Goal: Task Accomplishment & Management: Manage account settings

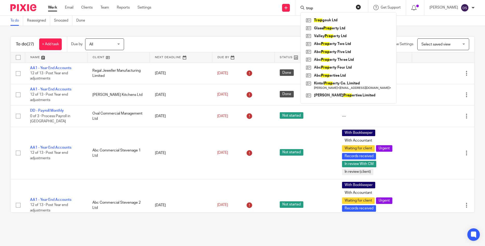
type input "trop"
click button "submit" at bounding box center [0, 0] width 0 height 0
click at [335, 22] on link at bounding box center [349, 20] width 88 height 8
click at [331, 22] on link at bounding box center [349, 20] width 88 height 8
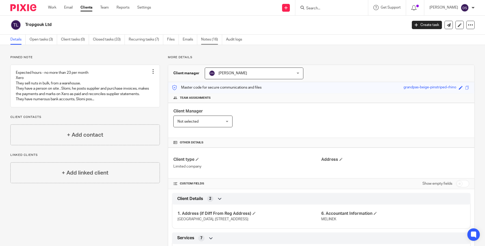
click at [214, 40] on link "Notes (16)" at bounding box center [211, 40] width 21 height 10
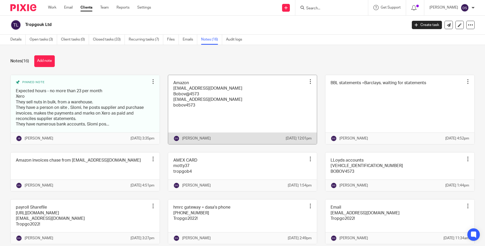
click at [202, 106] on link at bounding box center [242, 109] width 149 height 69
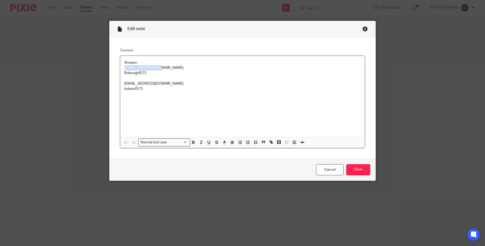
drag, startPoint x: 170, startPoint y: 69, endPoint x: 124, endPoint y: 67, distance: 46.5
click at [124, 67] on div "Amazon [EMAIL_ADDRESS][DOMAIN_NAME] Bobov@4573 [EMAIL_ADDRESS][DOMAIN_NAME] bob…" at bounding box center [242, 96] width 245 height 81
copy p "[EMAIL_ADDRESS][DOMAIN_NAME]"
click at [366, 28] on div "Close this dialog window" at bounding box center [365, 28] width 5 height 5
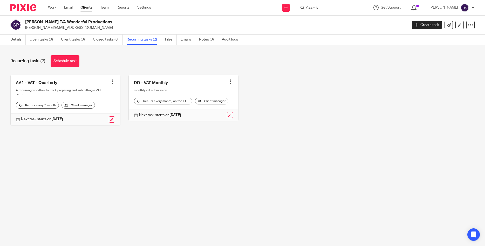
click at [328, 7] on input "Search" at bounding box center [329, 8] width 47 height 5
type input "y"
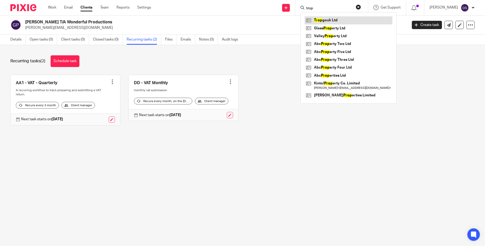
type input "trop"
click at [332, 23] on link at bounding box center [349, 20] width 88 height 8
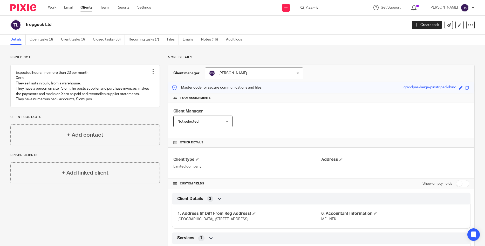
click at [206, 42] on link "Notes (16)" at bounding box center [211, 40] width 21 height 10
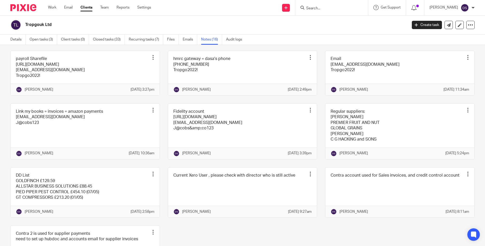
scroll to position [150, 0]
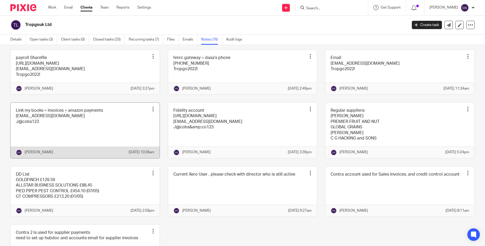
click at [57, 143] on link at bounding box center [85, 131] width 149 height 56
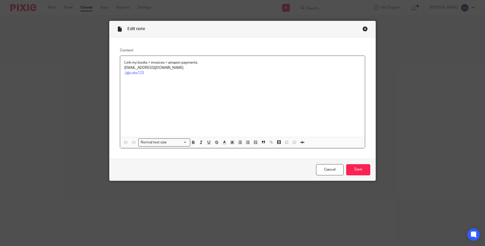
click at [155, 77] on div "Link my books = invoices = amazon payments [EMAIL_ADDRESS][DOMAIN_NAME] J@cobs1…" at bounding box center [242, 96] width 245 height 81
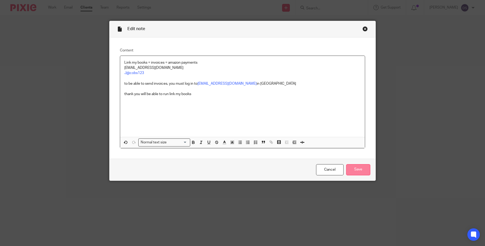
click at [366, 169] on input "Save" at bounding box center [358, 169] width 24 height 11
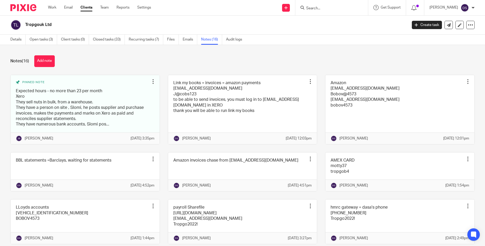
click at [317, 8] on input "Search" at bounding box center [329, 8] width 47 height 5
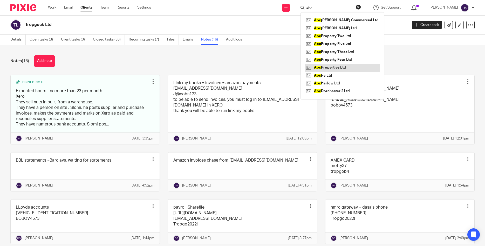
type input "abc"
click at [343, 66] on link at bounding box center [342, 68] width 75 height 8
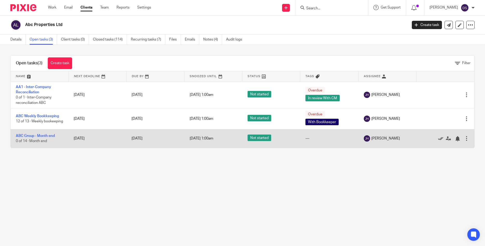
click at [440, 139] on icon at bounding box center [440, 138] width 5 height 5
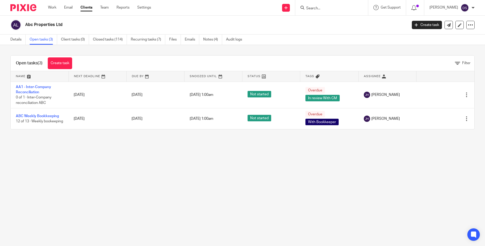
click at [321, 6] on input "Search" at bounding box center [329, 8] width 47 height 5
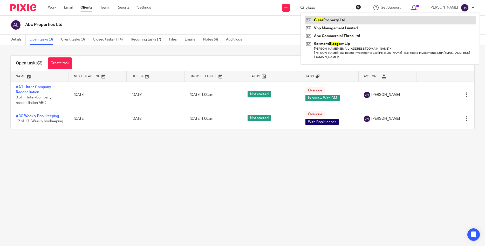
type input "glass"
click at [338, 22] on link at bounding box center [390, 20] width 171 height 8
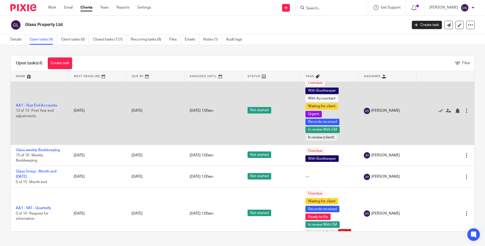
scroll to position [13, 0]
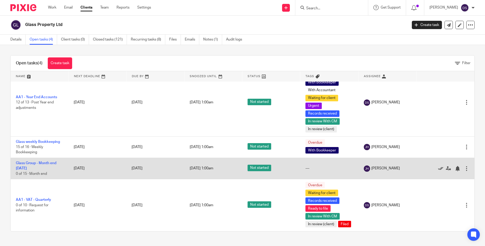
click at [442, 169] on icon at bounding box center [440, 168] width 5 height 5
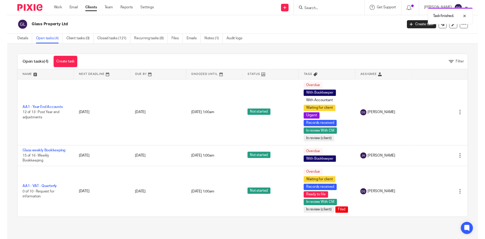
scroll to position [0, 0]
